Goal: Task Accomplishment & Management: Use online tool/utility

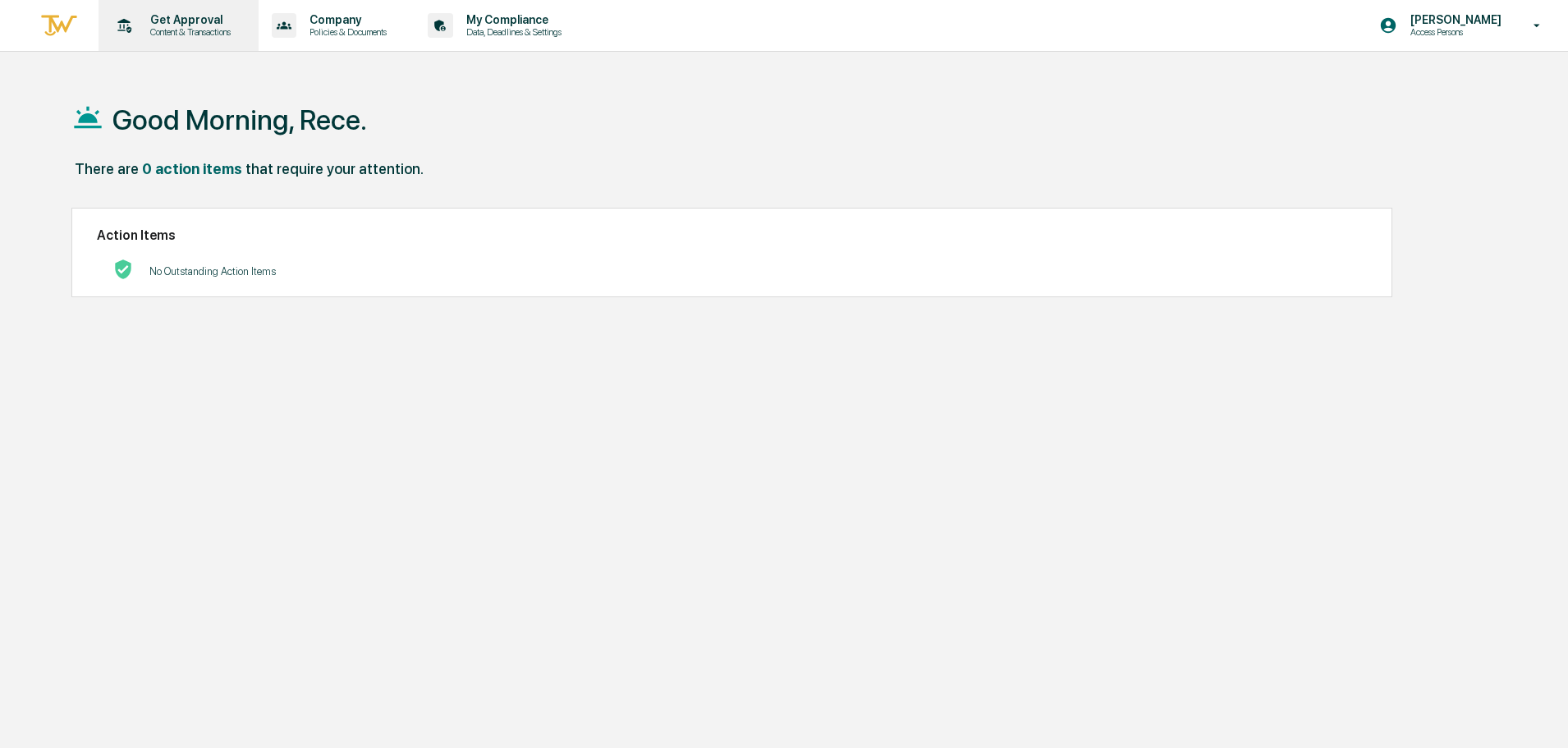
click at [170, 26] on p "Get Approval" at bounding box center [188, 20] width 102 height 13
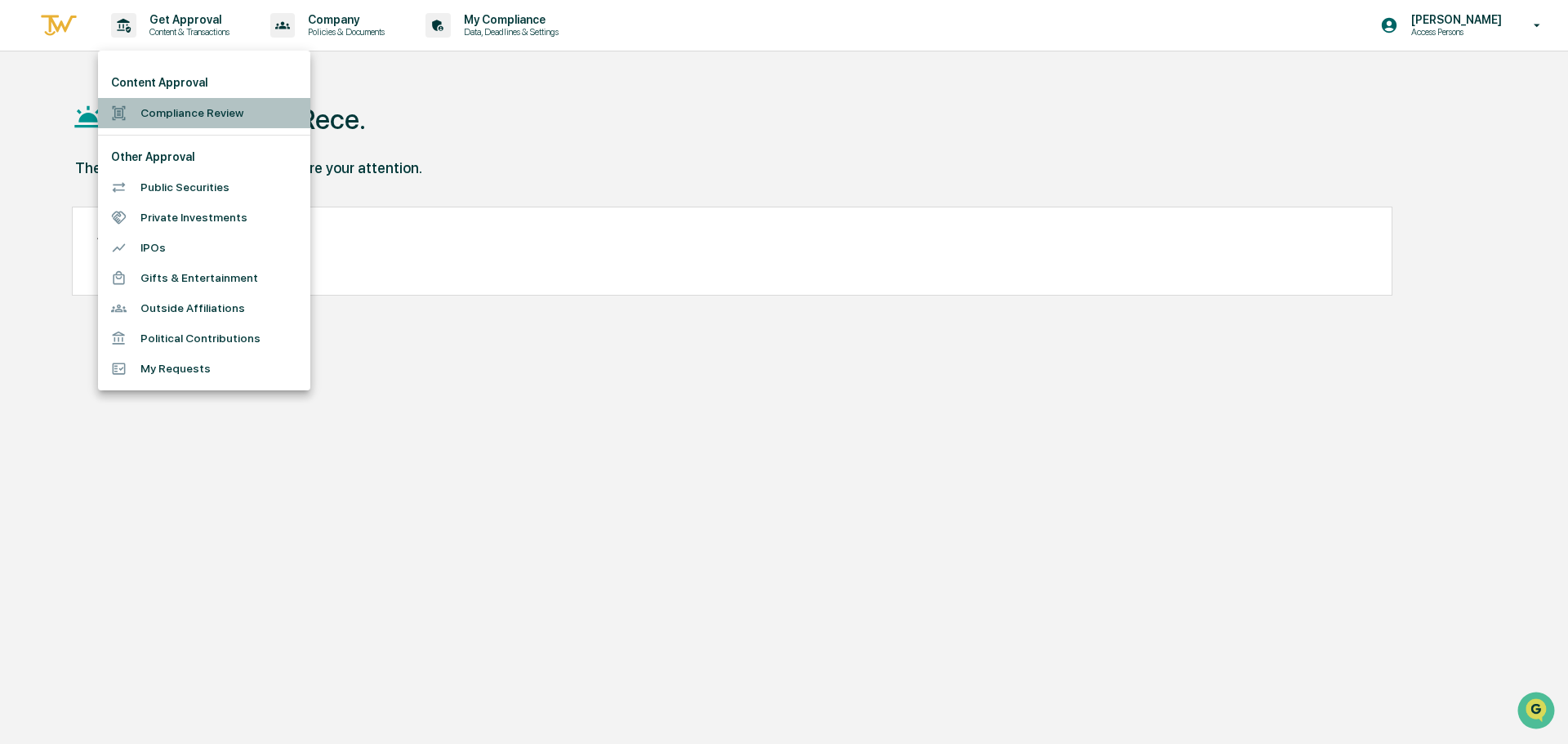
click at [225, 116] on li "Compliance Review" at bounding box center [204, 114] width 213 height 31
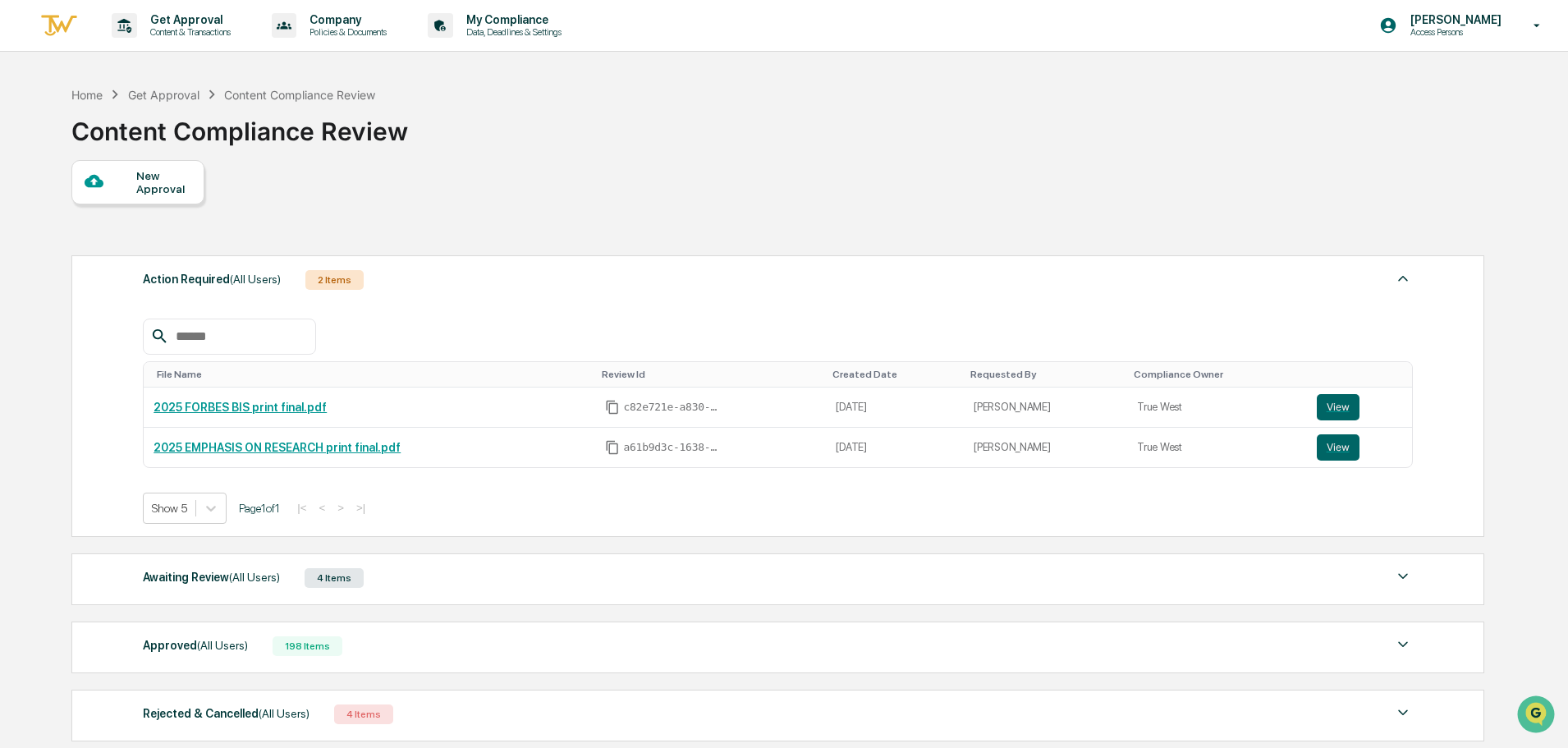
click at [410, 574] on div "Awaiting Review (All Users) 4 Items" at bounding box center [778, 578] width 1270 height 23
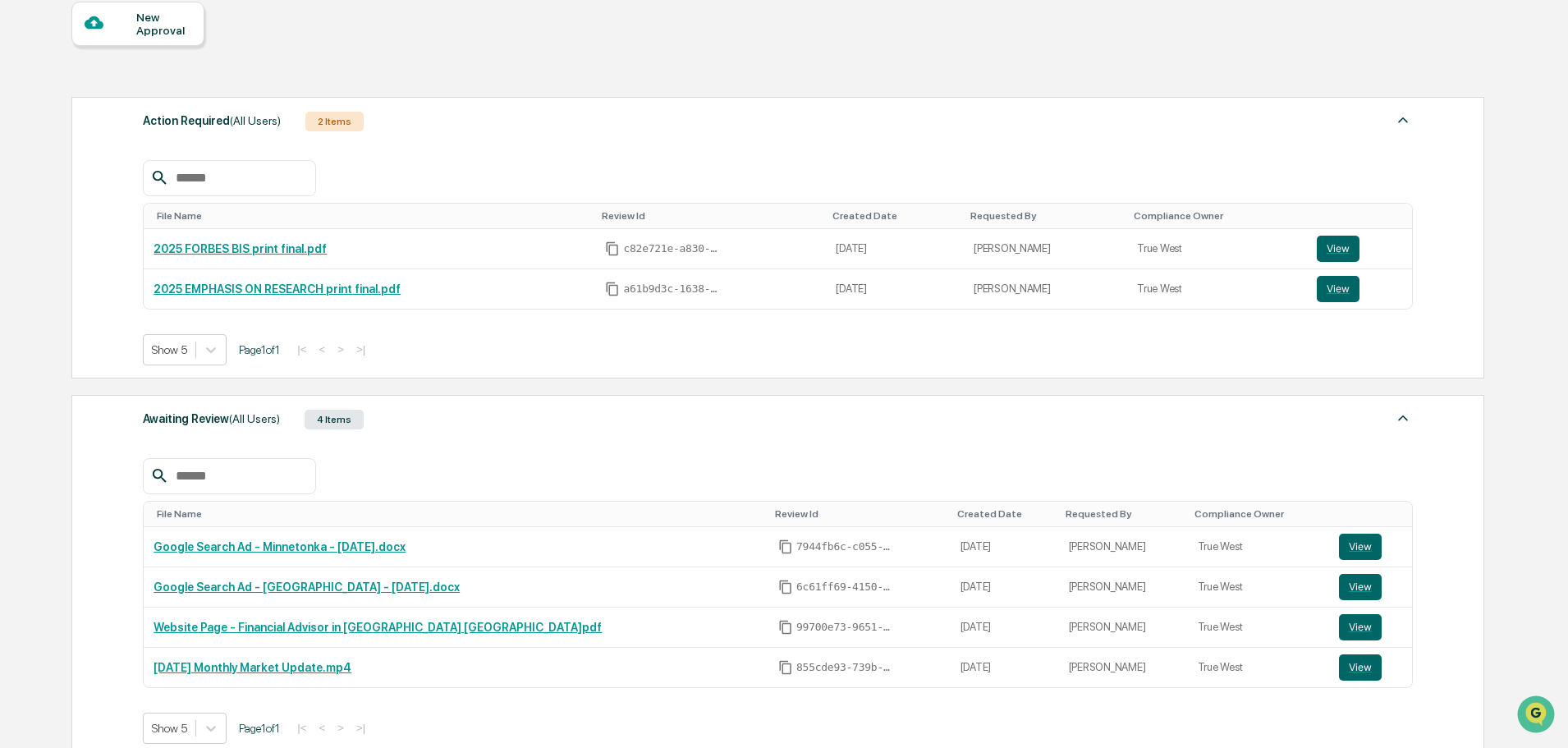
scroll to position [164, 0]
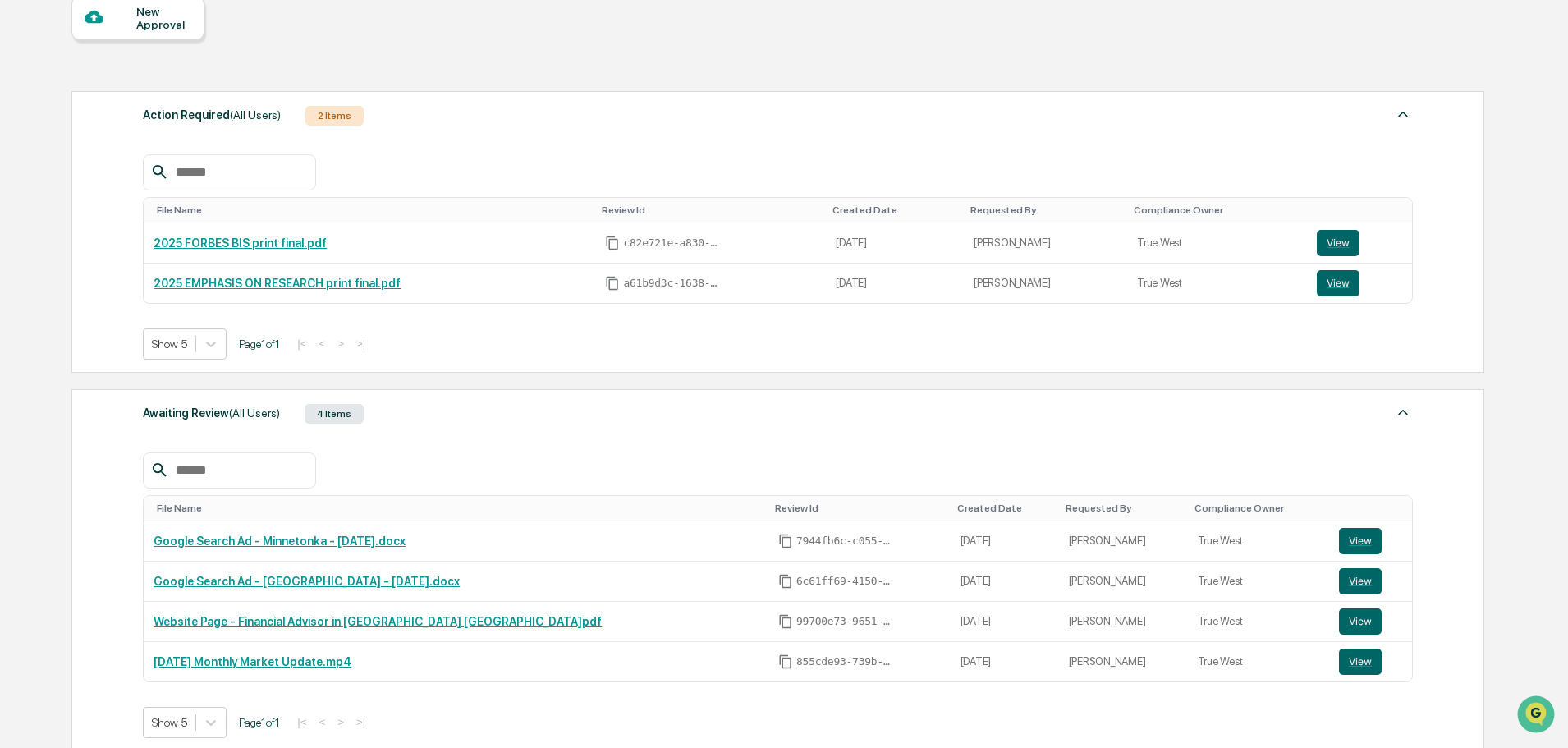
click at [1281, 46] on div "New Approval Action Required (All Users) 2 Items File Name Review Id Created Da…" at bounding box center [776, 446] width 1411 height 900
click at [477, 42] on div "New Approval Action Required (All Users) 2 Items File Name Review Id Created Da…" at bounding box center [776, 446] width 1411 height 900
click at [660, 377] on div "Action Required (All Users) 2 Items File Name Review Id Created Date Requested …" at bounding box center [776, 488] width 1411 height 812
click at [1402, 413] on img at bounding box center [1402, 411] width 20 height 20
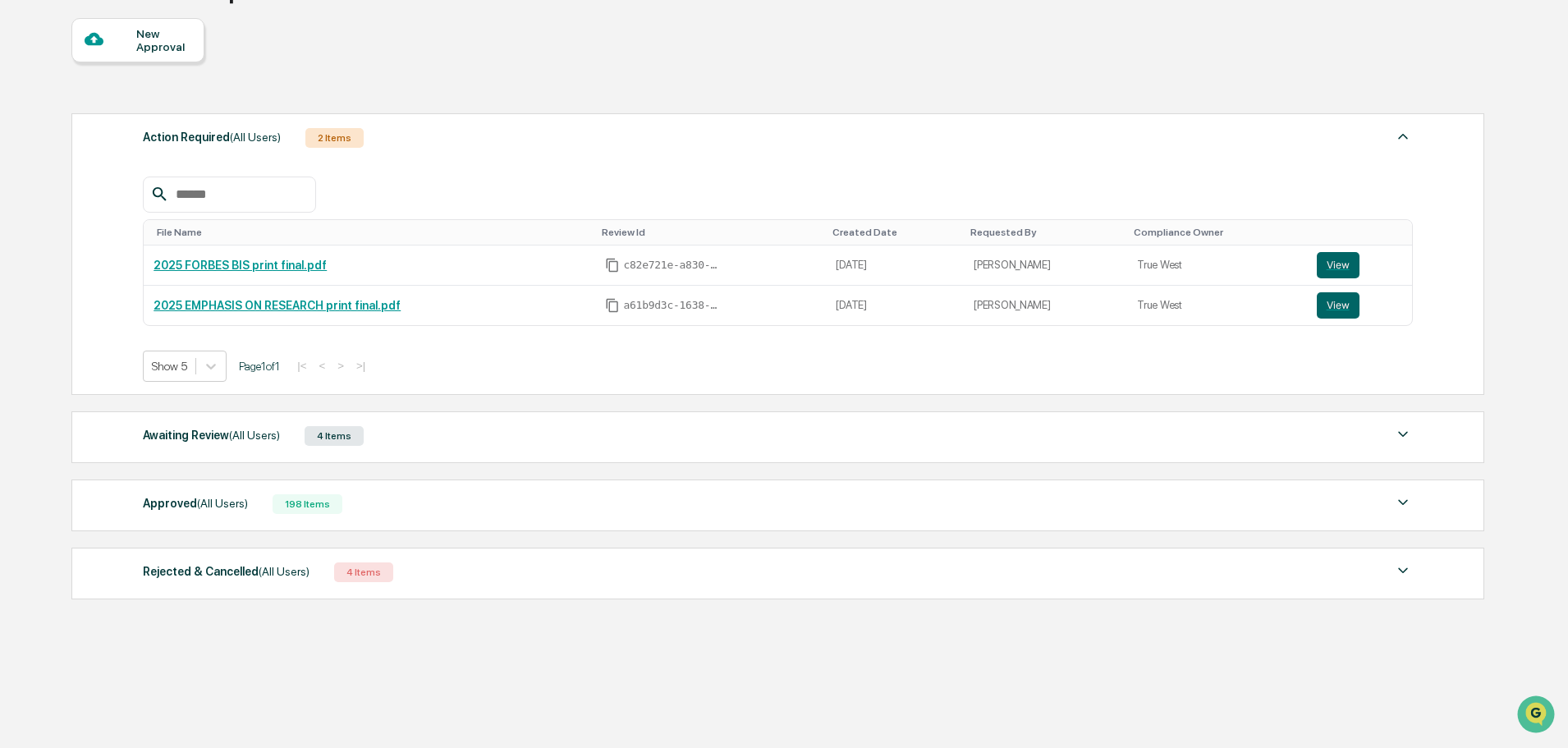
scroll to position [142, 0]
click at [529, 435] on div "Awaiting Review (All Users) 4 Items" at bounding box center [778, 436] width 1270 height 23
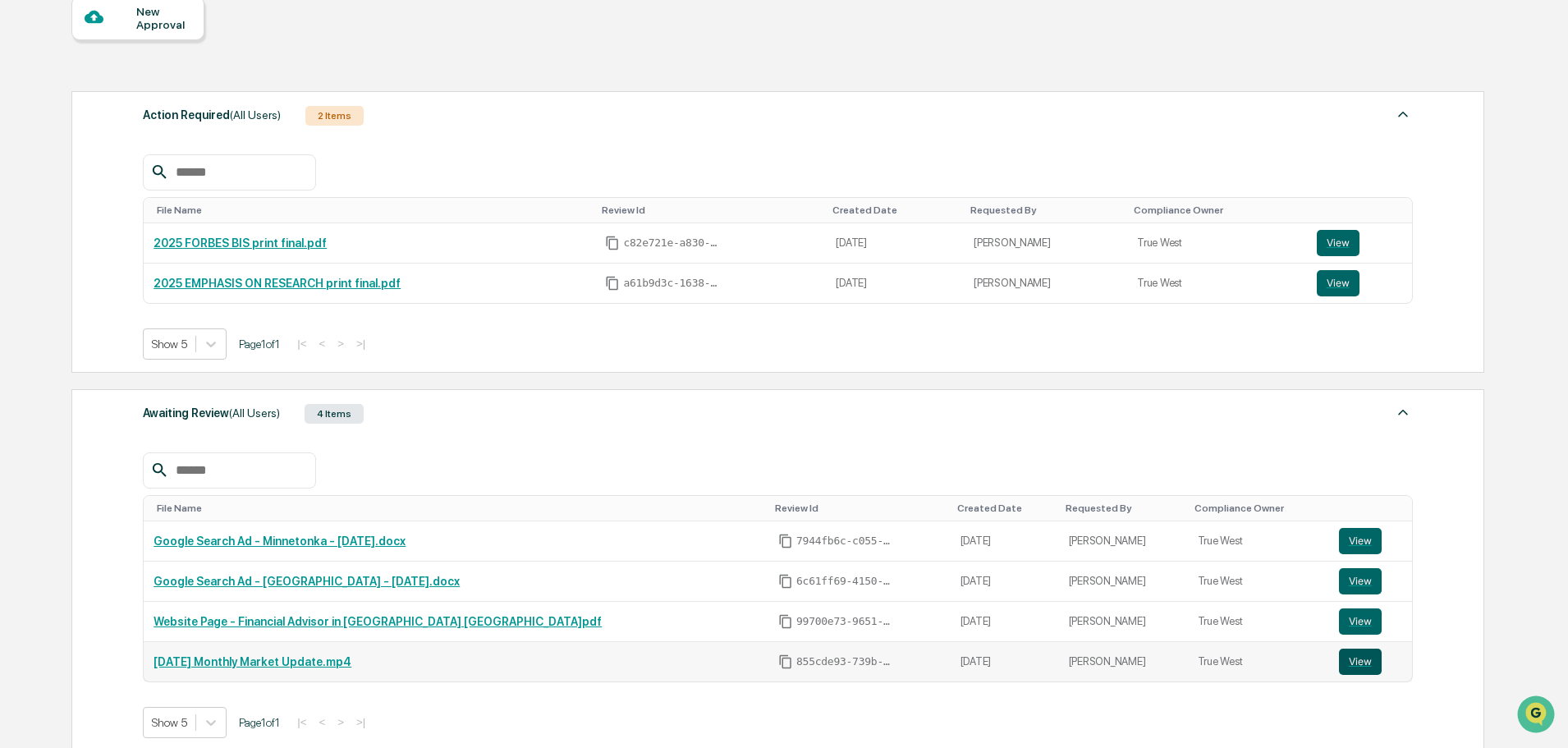
click at [1350, 658] on button "View" at bounding box center [1360, 661] width 43 height 26
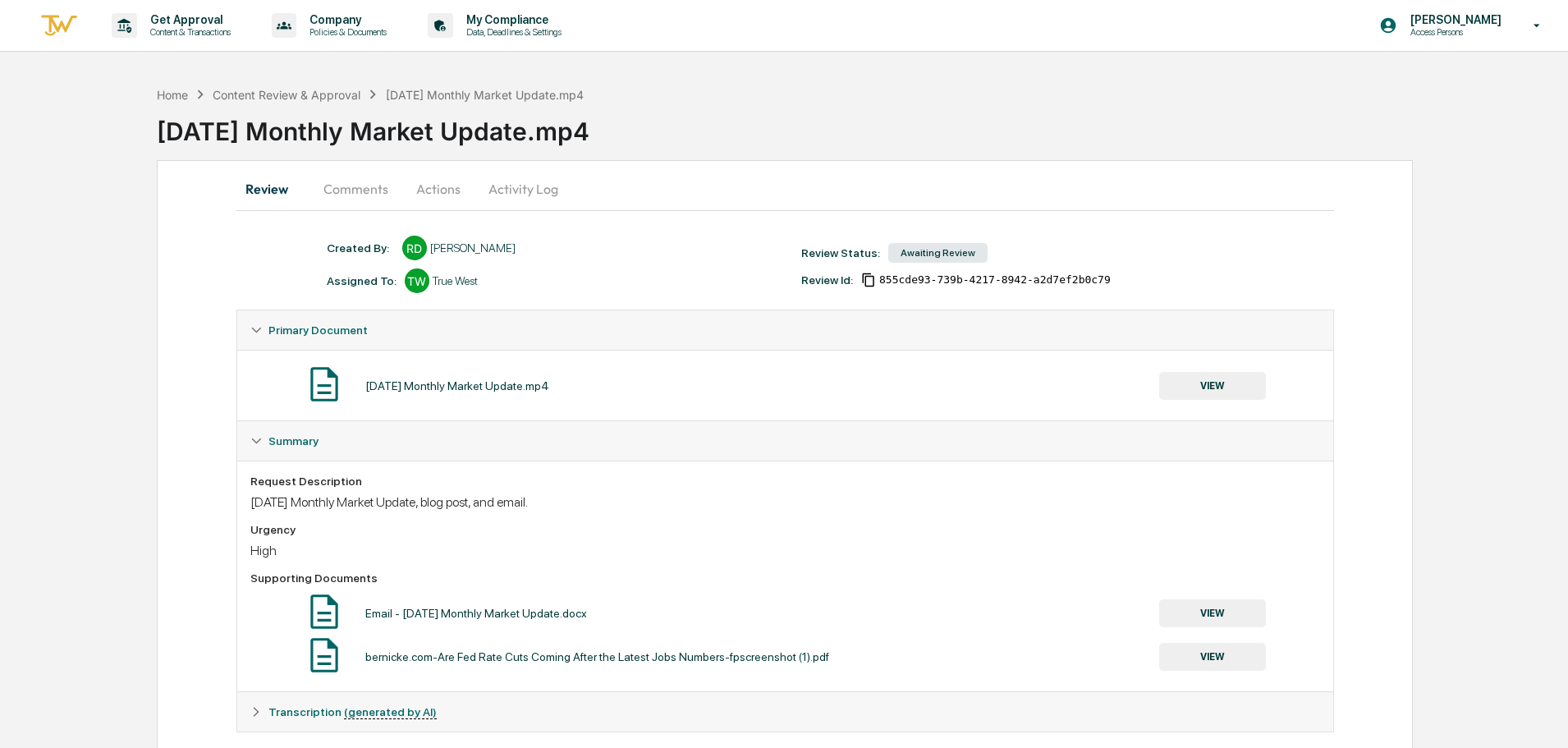
click at [546, 189] on button "Activity Log" at bounding box center [524, 188] width 96 height 39
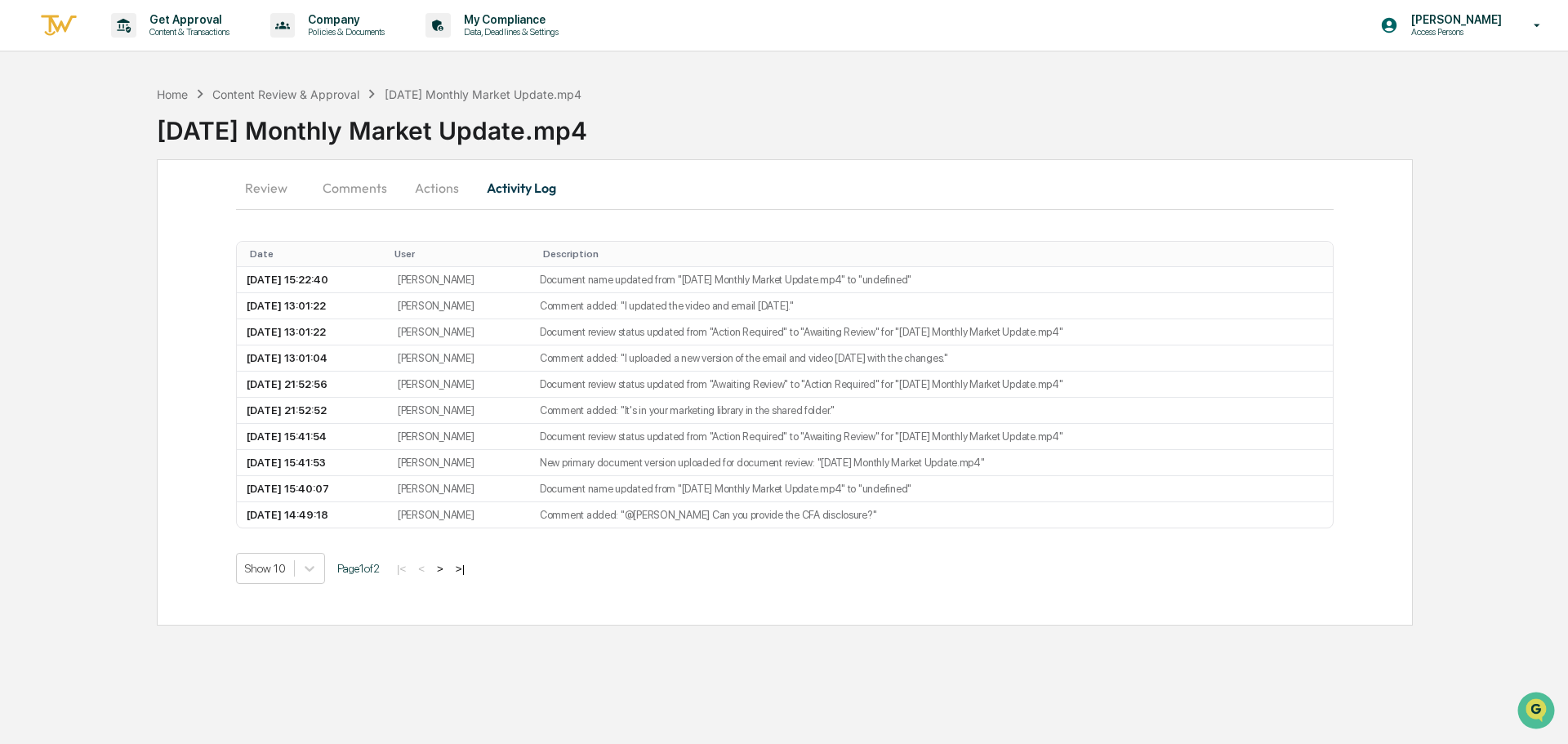
click at [455, 190] on button "Actions" at bounding box center [436, 187] width 73 height 39
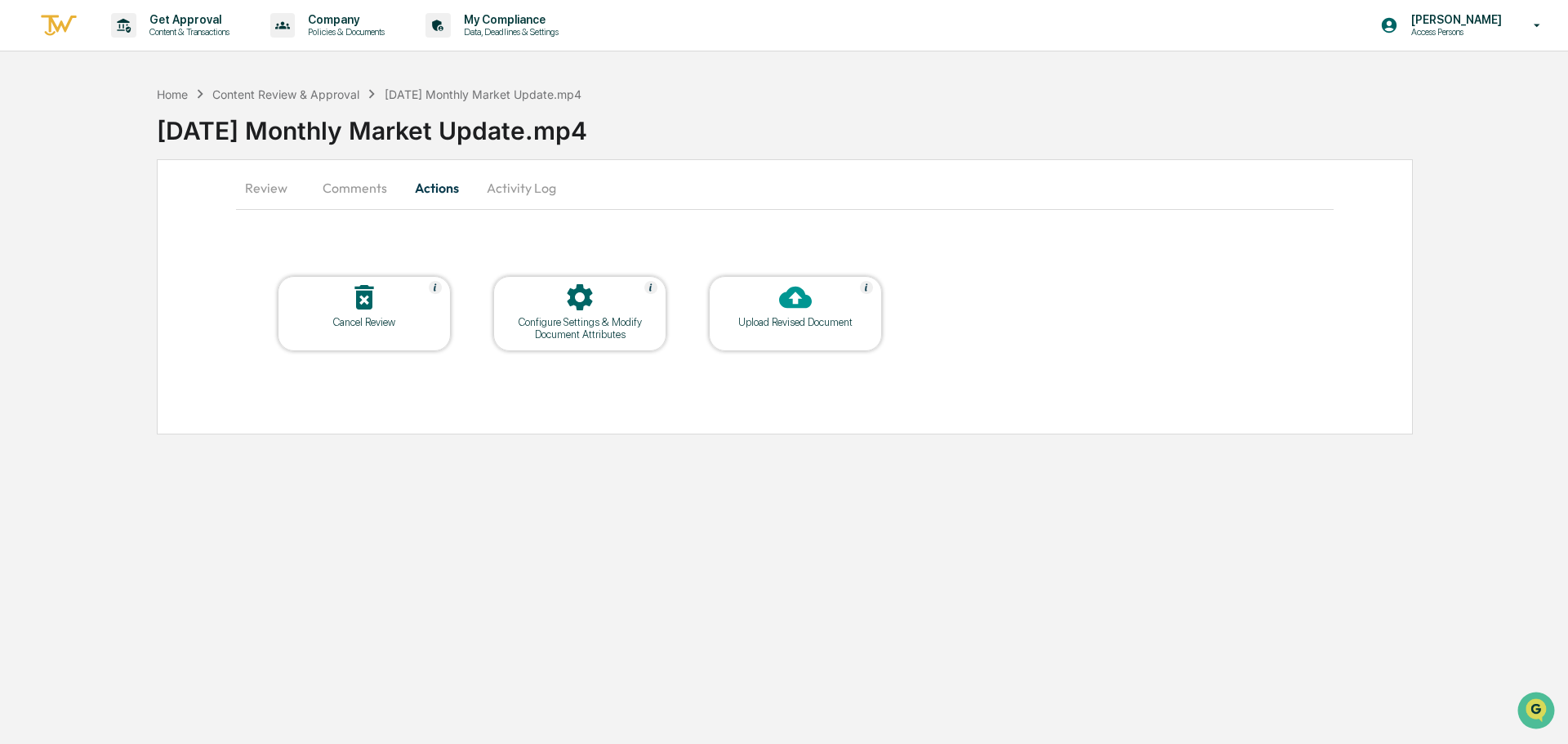
click at [366, 180] on button "Comments" at bounding box center [354, 187] width 91 height 39
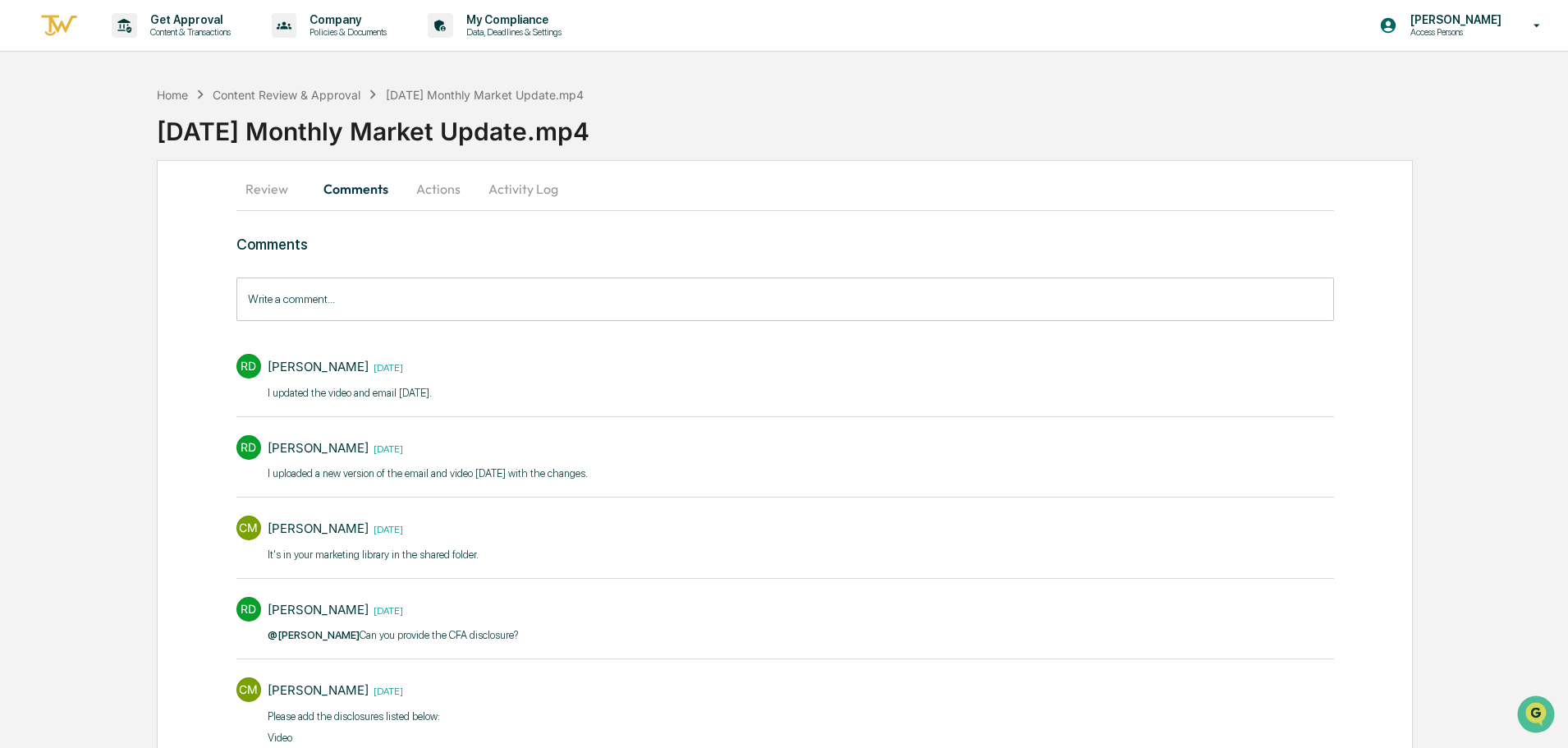
click at [259, 185] on button "Review" at bounding box center [273, 188] width 74 height 39
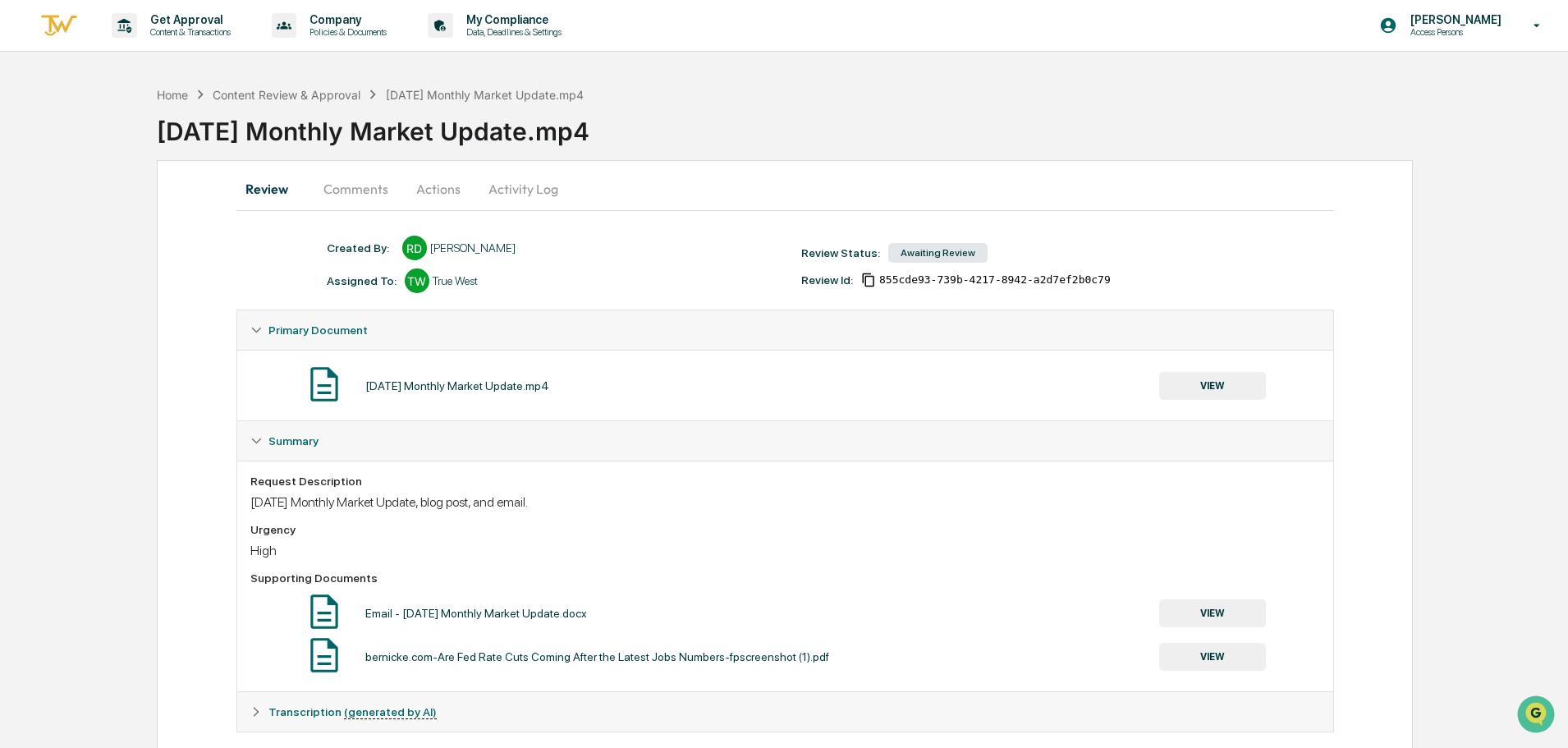
click at [360, 181] on button "Comments" at bounding box center [356, 188] width 91 height 39
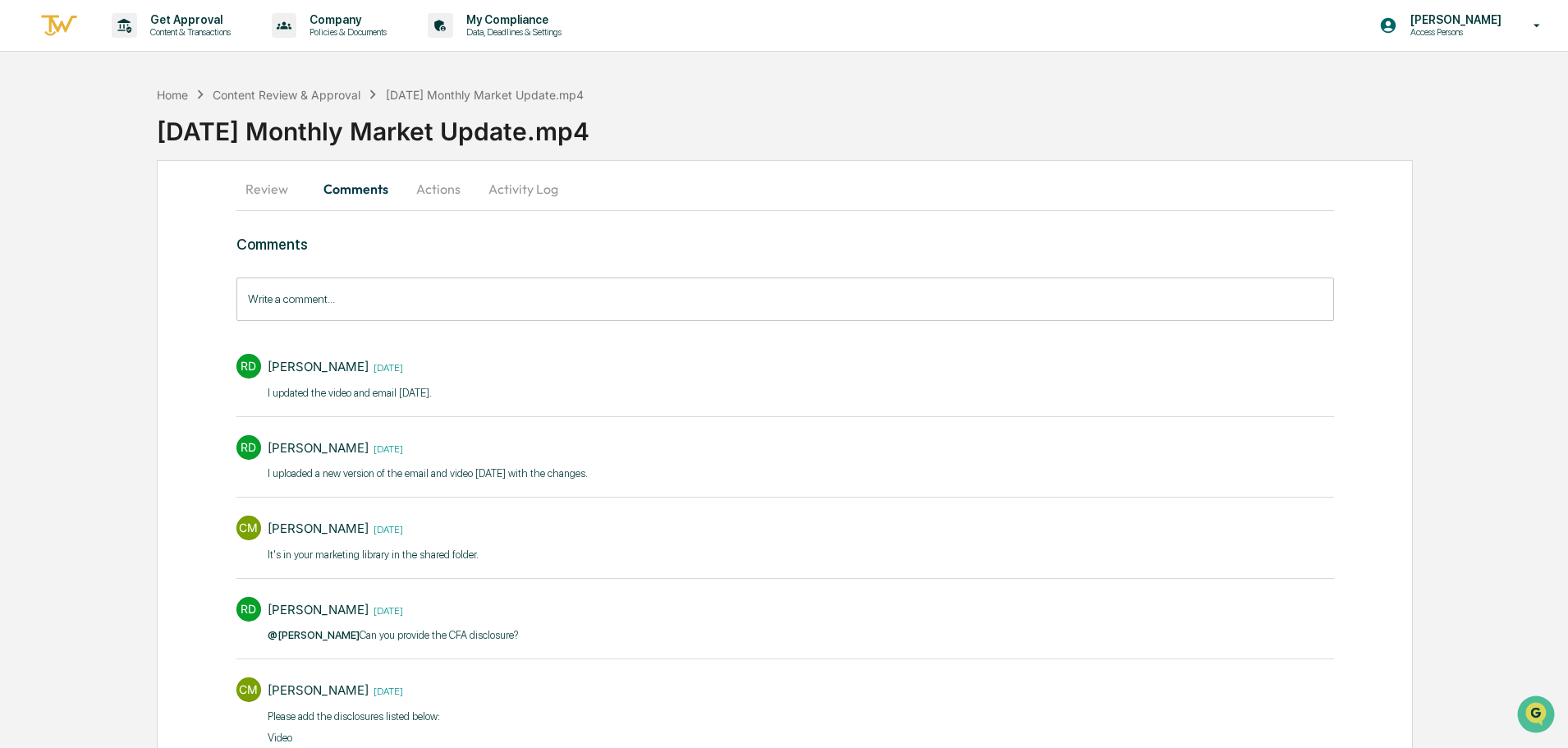
click at [427, 190] on button "Actions" at bounding box center [438, 188] width 74 height 39
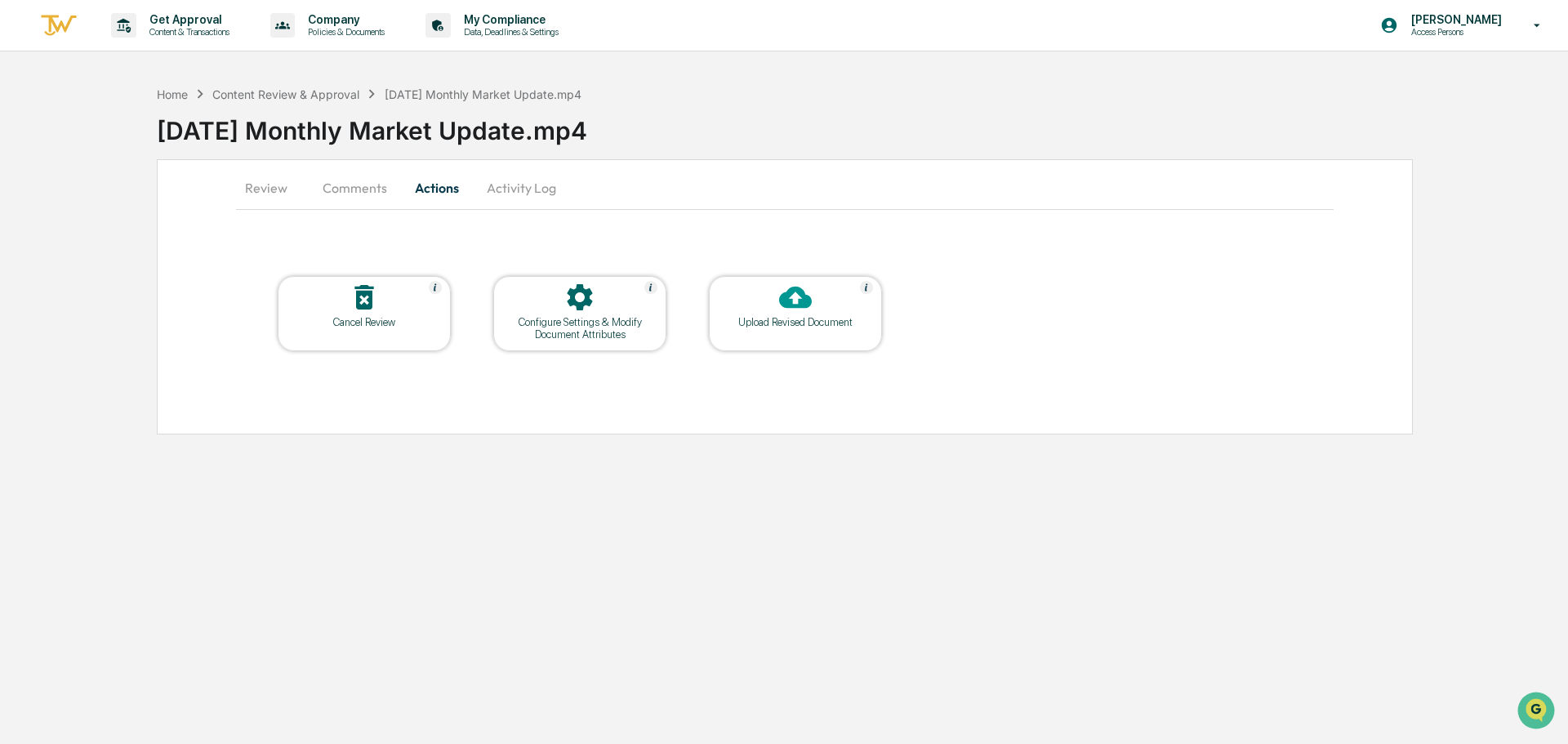
click at [575, 304] on icon at bounding box center [579, 297] width 26 height 26
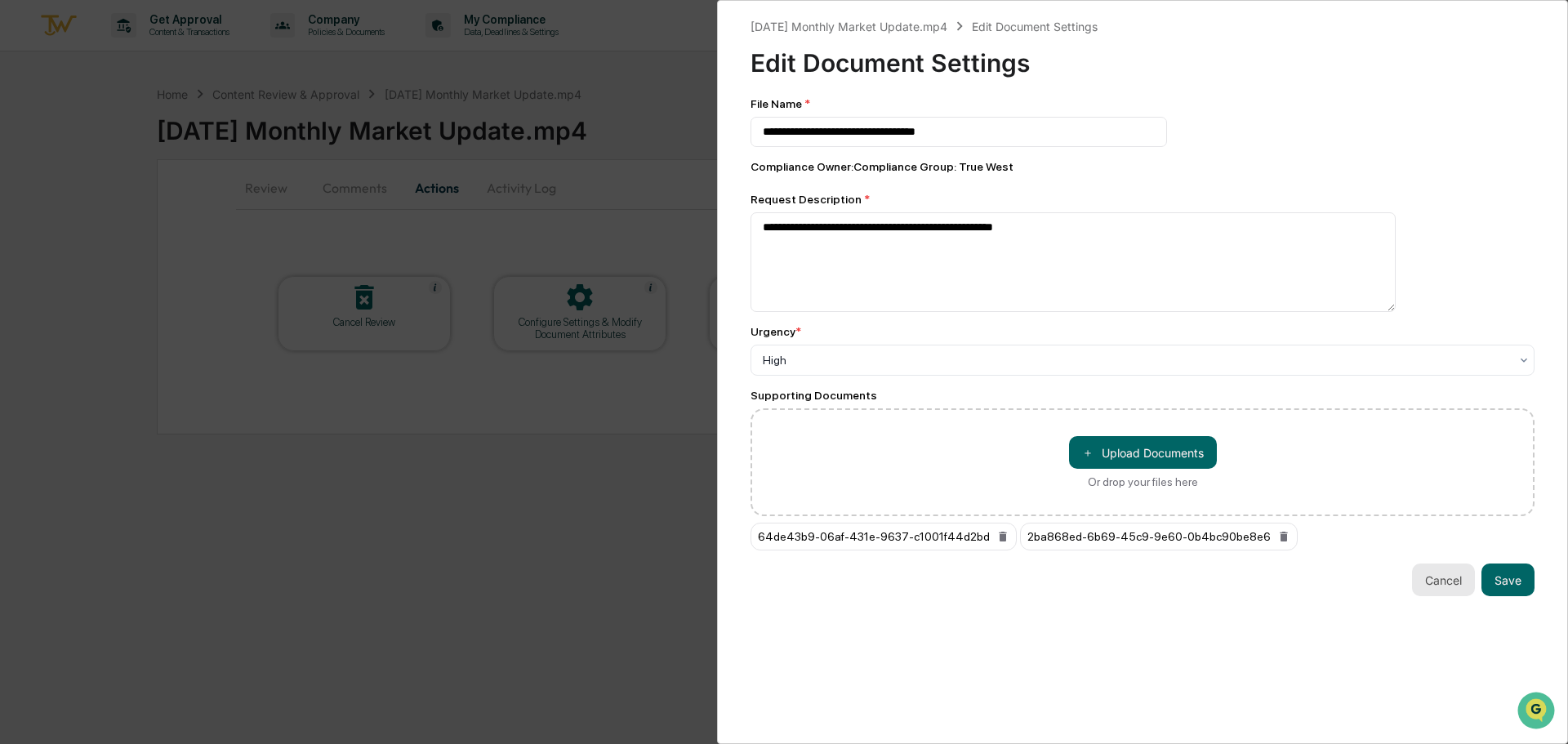
click at [1435, 587] on button "Cancel" at bounding box center [1444, 580] width 63 height 32
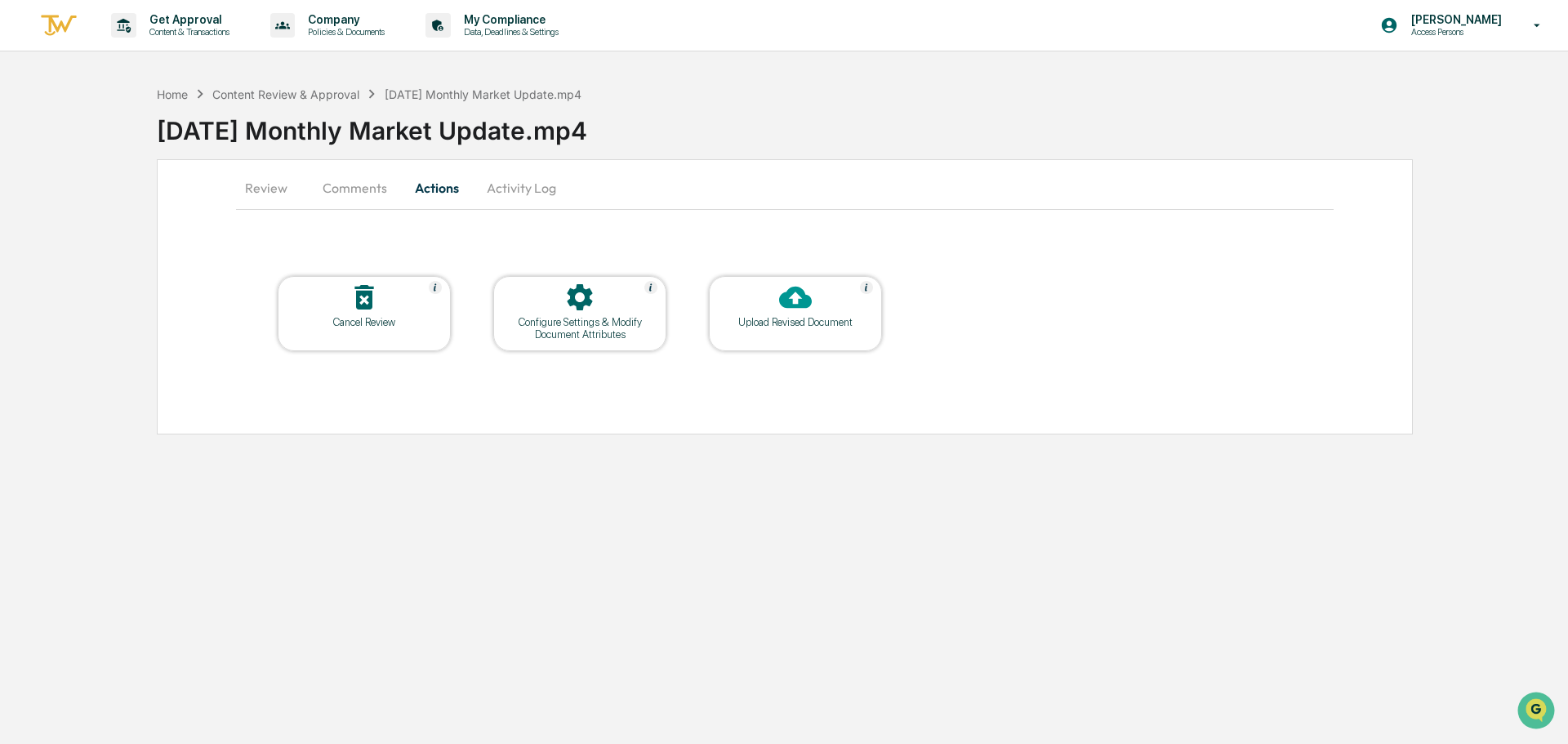
click at [621, 600] on div "Get Approval Content & Transactions Company Policies & Documents My Compliance …" at bounding box center [784, 372] width 1568 height 744
